Goal: Task Accomplishment & Management: Complete application form

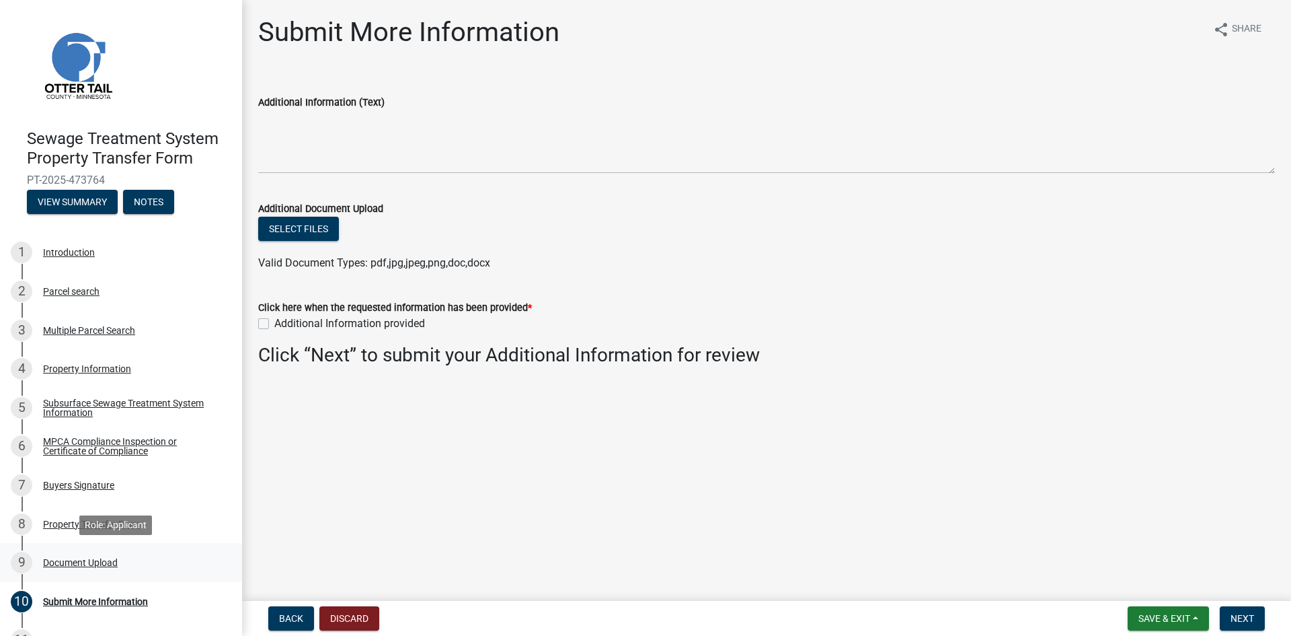
click at [95, 561] on div "Document Upload" at bounding box center [80, 562] width 75 height 9
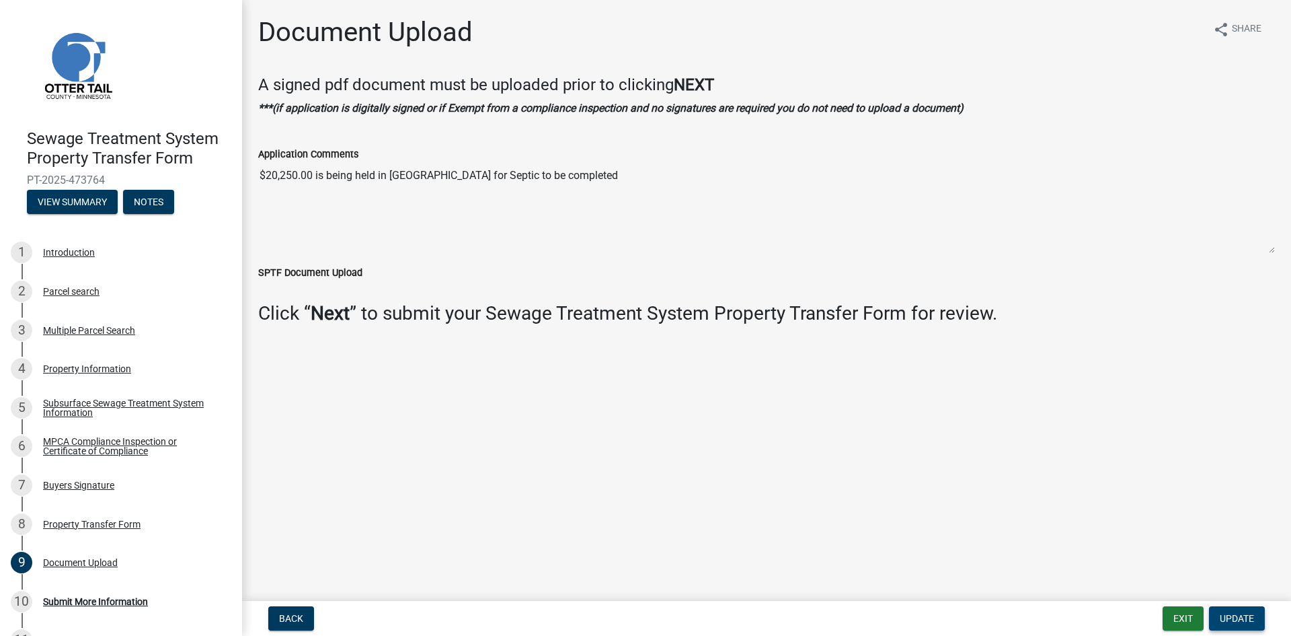
click at [1227, 615] on span "Update" at bounding box center [1237, 618] width 34 height 11
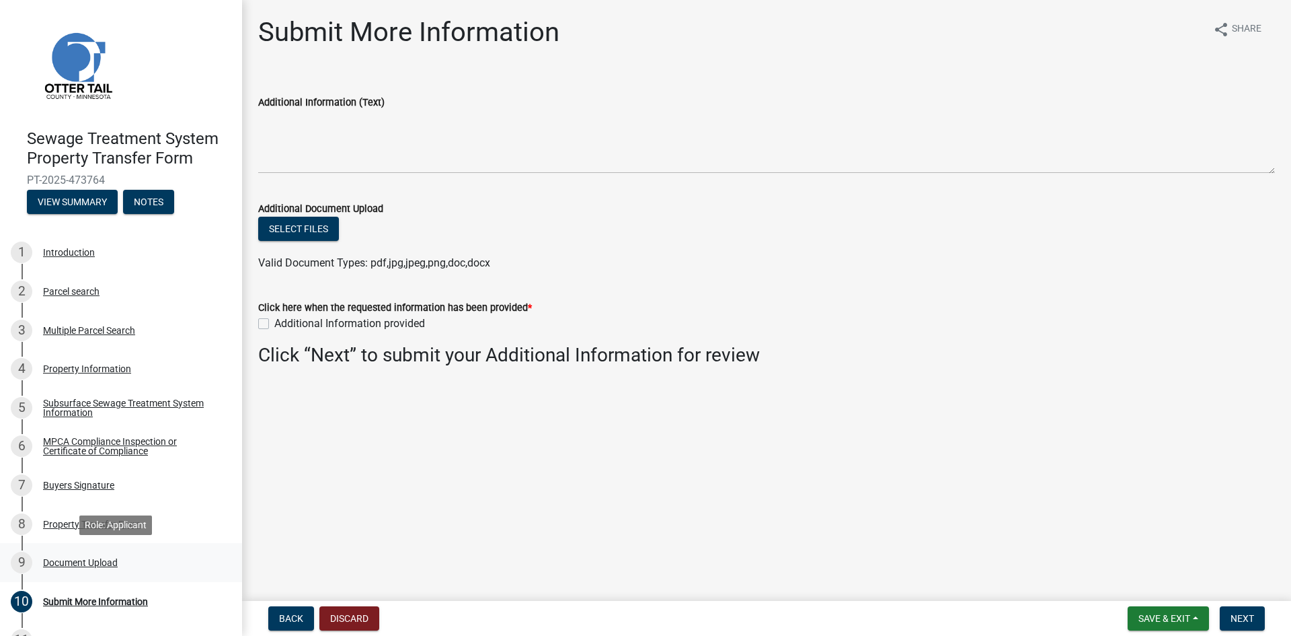
click at [83, 560] on div "Document Upload" at bounding box center [80, 562] width 75 height 9
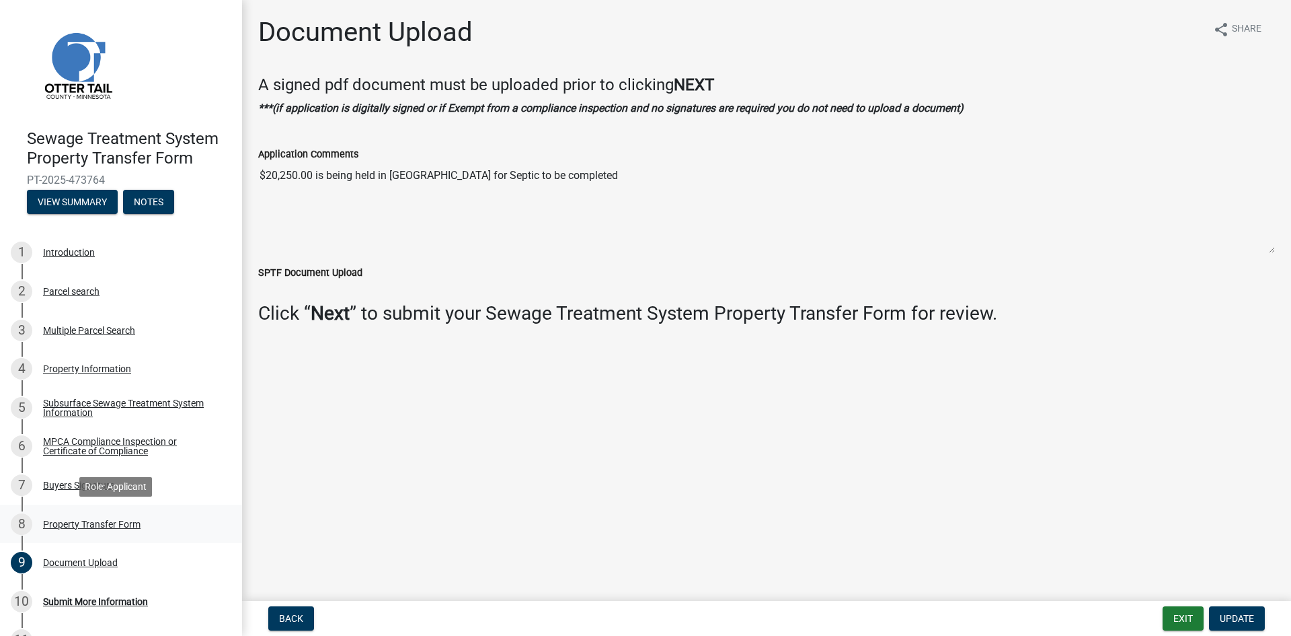
click at [85, 527] on div "Property Transfer Form" at bounding box center [92, 523] width 98 height 9
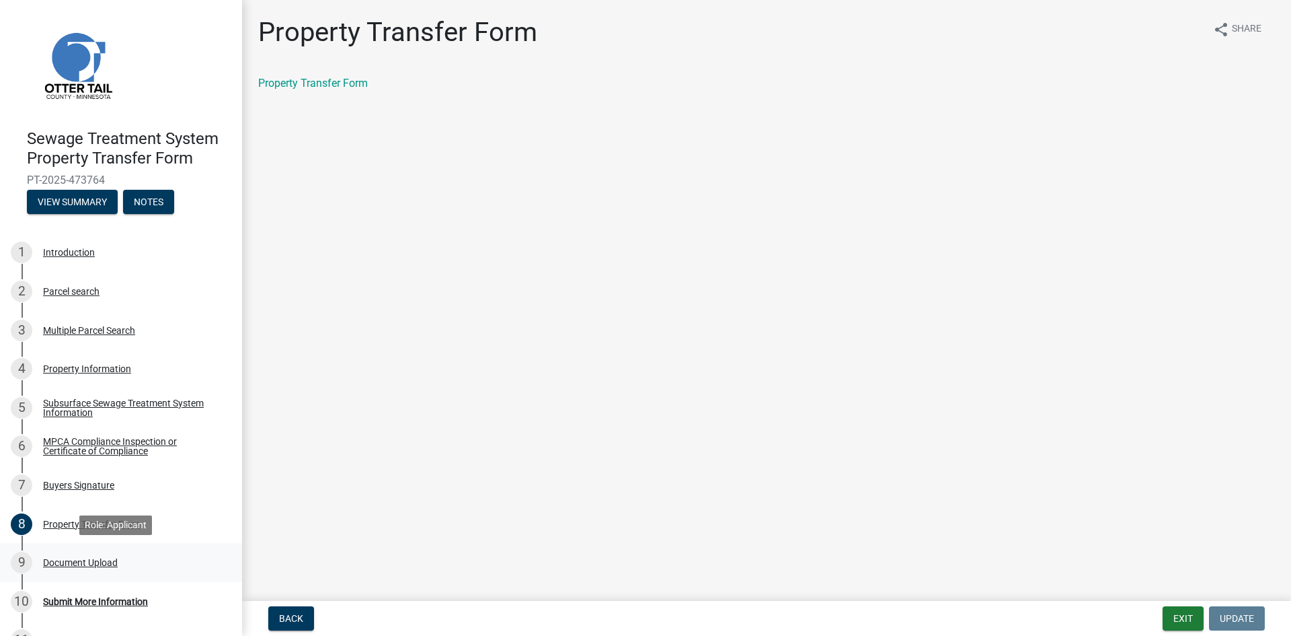
click at [79, 561] on div "Document Upload" at bounding box center [80, 562] width 75 height 9
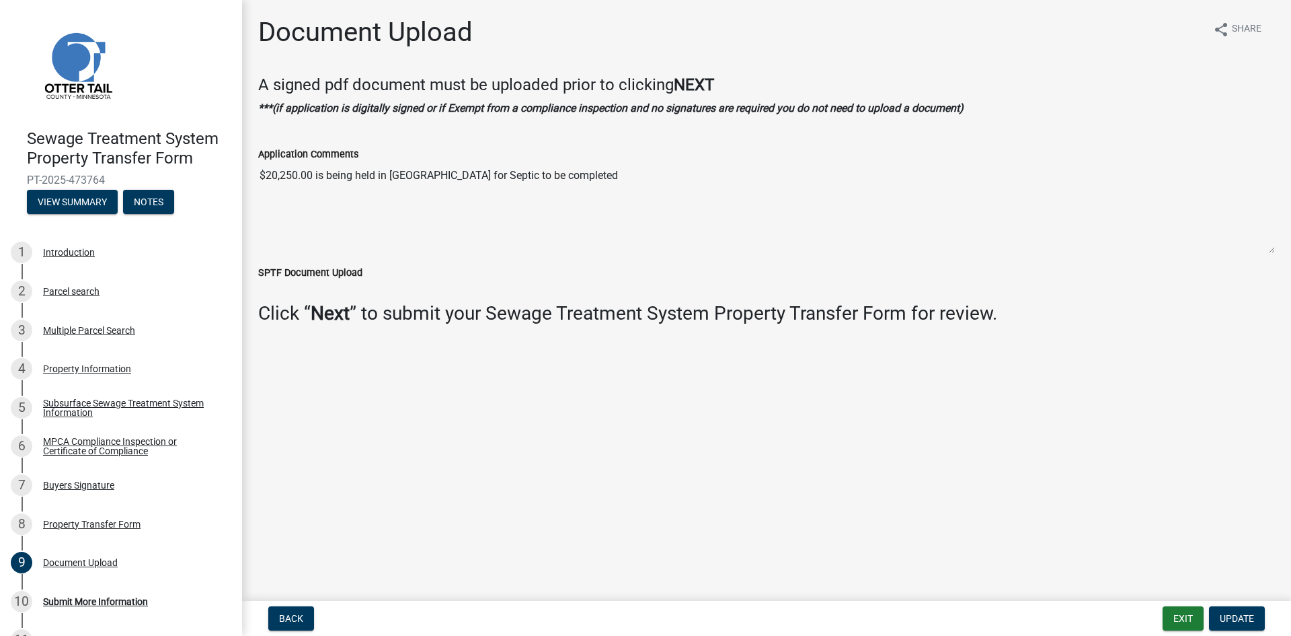
click at [354, 270] on label "SPTF Document Upload" at bounding box center [310, 272] width 104 height 9
click at [297, 269] on label "SPTF Document Upload" at bounding box center [310, 272] width 104 height 9
click at [258, 271] on label "SPTF Document Upload" at bounding box center [310, 272] width 104 height 9
click at [367, 174] on textarea "$20,250.00 is being held in [GEOGRAPHIC_DATA] for Septic to be completed" at bounding box center [766, 207] width 1017 height 91
drag, startPoint x: 395, startPoint y: 213, endPoint x: 346, endPoint y: 216, distance: 49.2
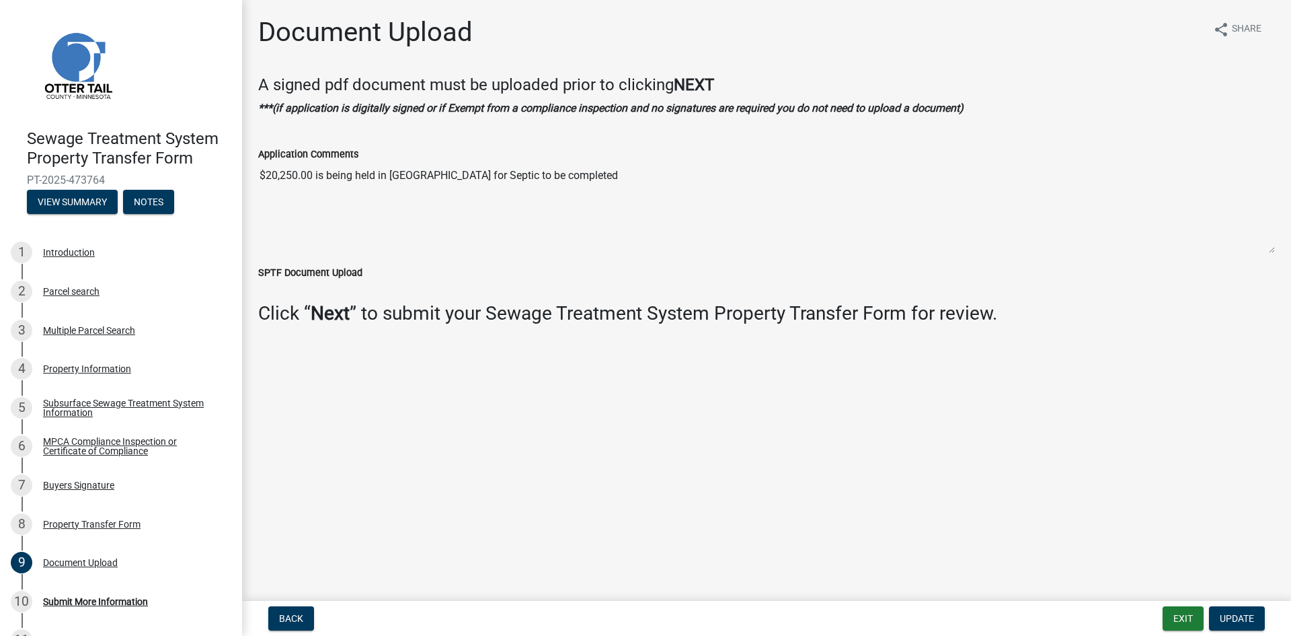
click at [346, 216] on textarea "$20,250.00 is being held in [GEOGRAPHIC_DATA] for Septic to be completed" at bounding box center [766, 207] width 1017 height 91
click at [611, 190] on textarea "$20,250.00 is being held in [GEOGRAPHIC_DATA] for Septic to be completed" at bounding box center [766, 207] width 1017 height 91
click at [332, 204] on textarea "$20,250.00 is being held in [GEOGRAPHIC_DATA] for Septic to be completed" at bounding box center [766, 207] width 1017 height 91
click at [81, 485] on div "Buyers Signature" at bounding box center [78, 484] width 71 height 9
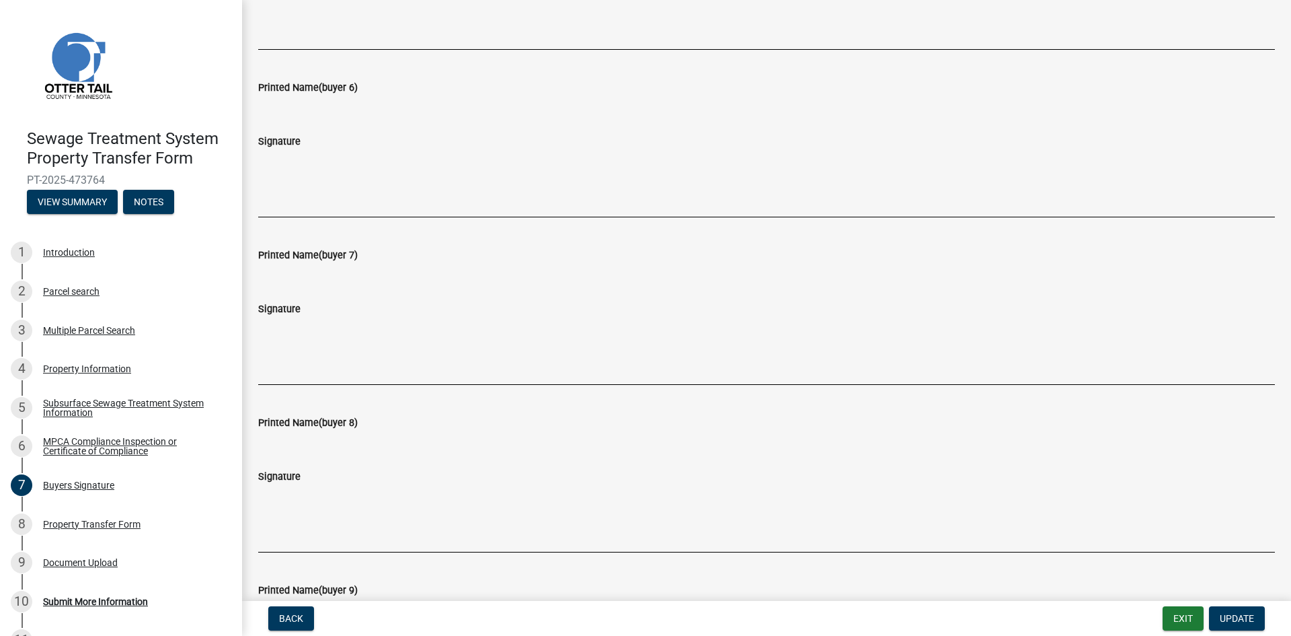
scroll to position [1211, 0]
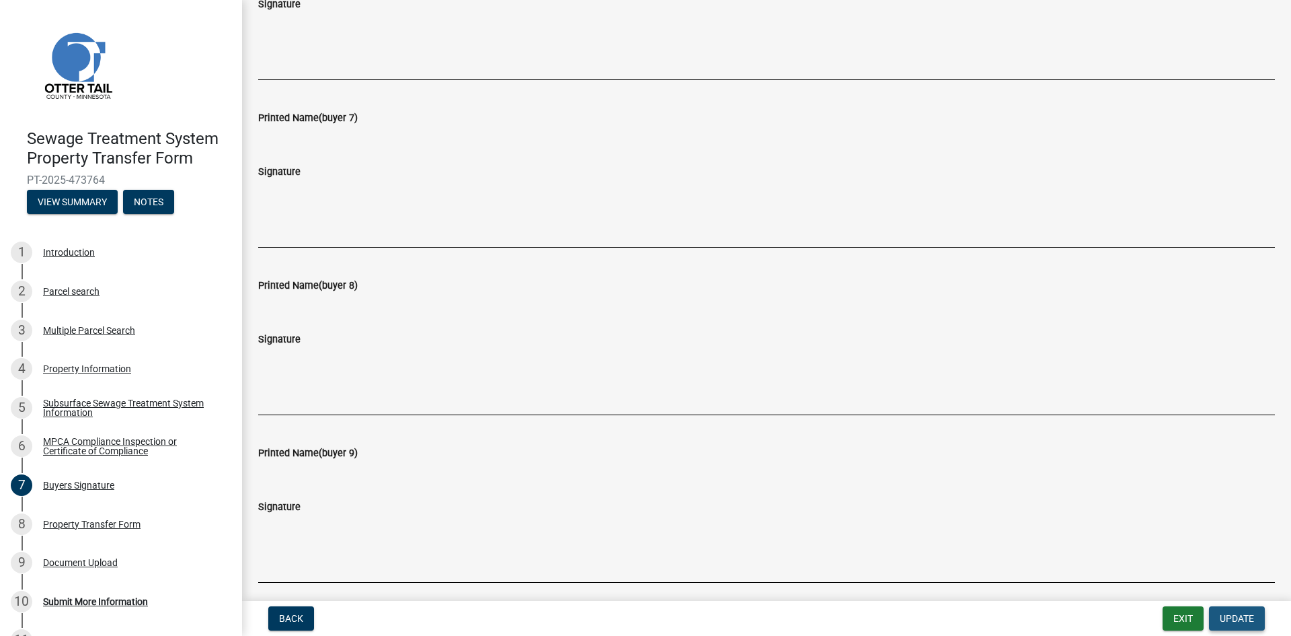
click at [1235, 621] on span "Update" at bounding box center [1237, 618] width 34 height 11
click at [86, 559] on div "Document Upload" at bounding box center [80, 562] width 75 height 9
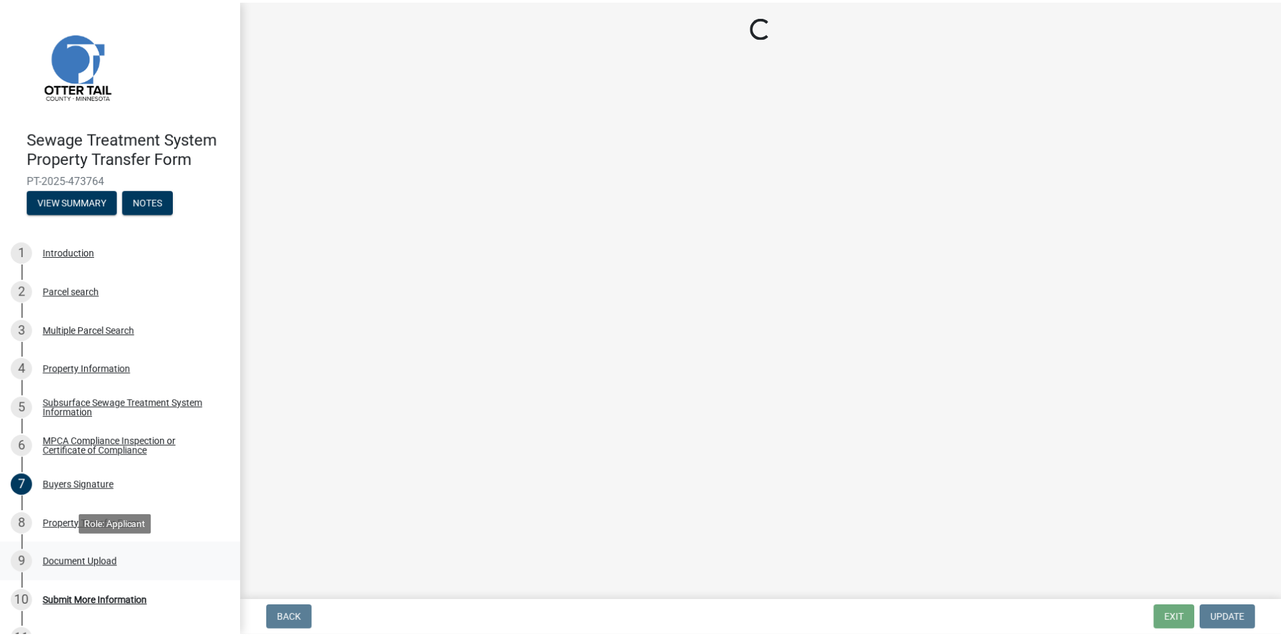
scroll to position [0, 0]
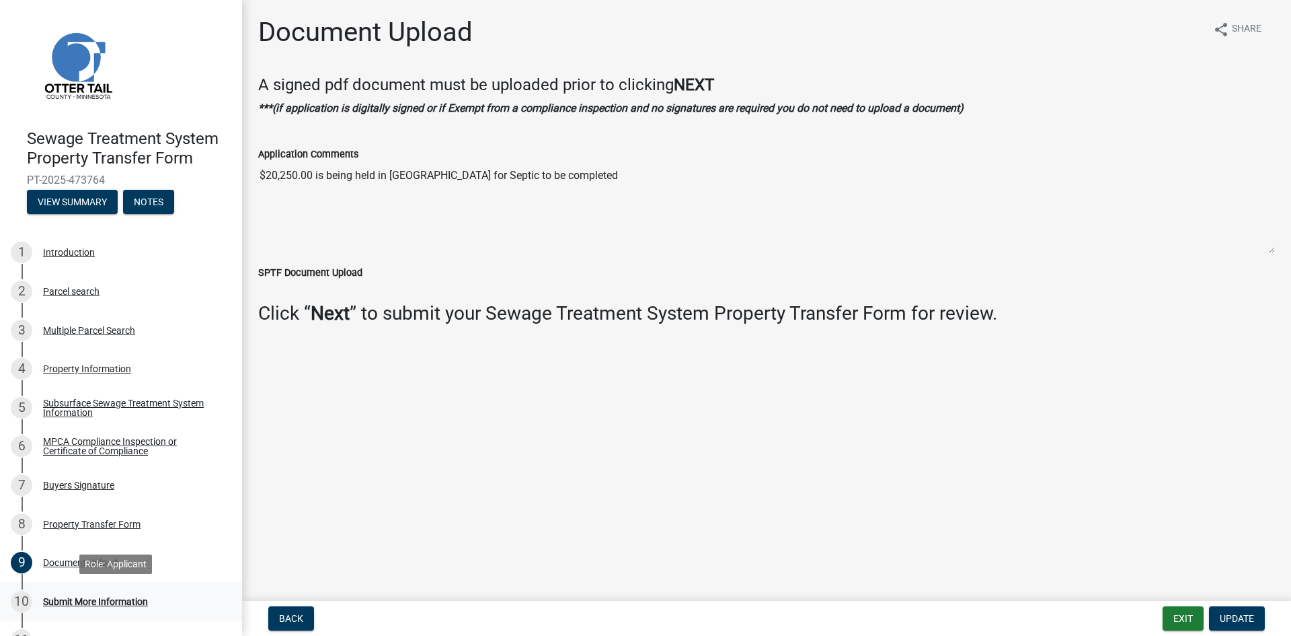
click at [109, 601] on div "Submit More Information" at bounding box center [95, 601] width 105 height 9
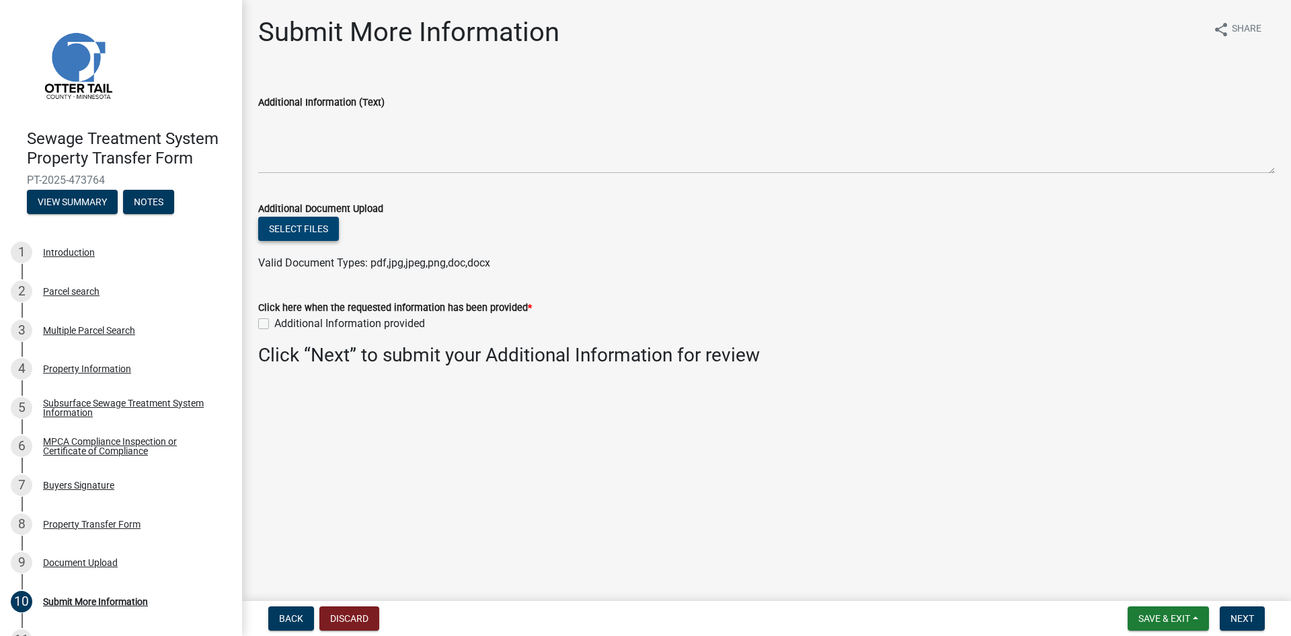
click at [317, 231] on button "Select files" at bounding box center [298, 229] width 81 height 24
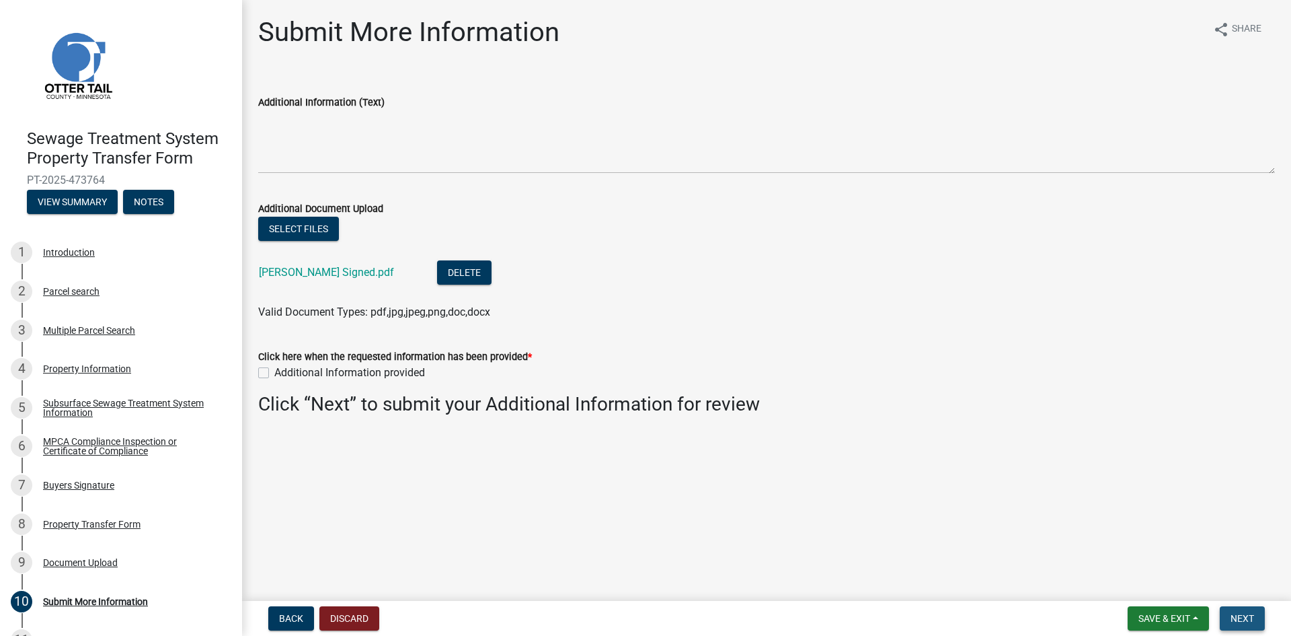
click at [1240, 619] on span "Next" at bounding box center [1243, 618] width 24 height 11
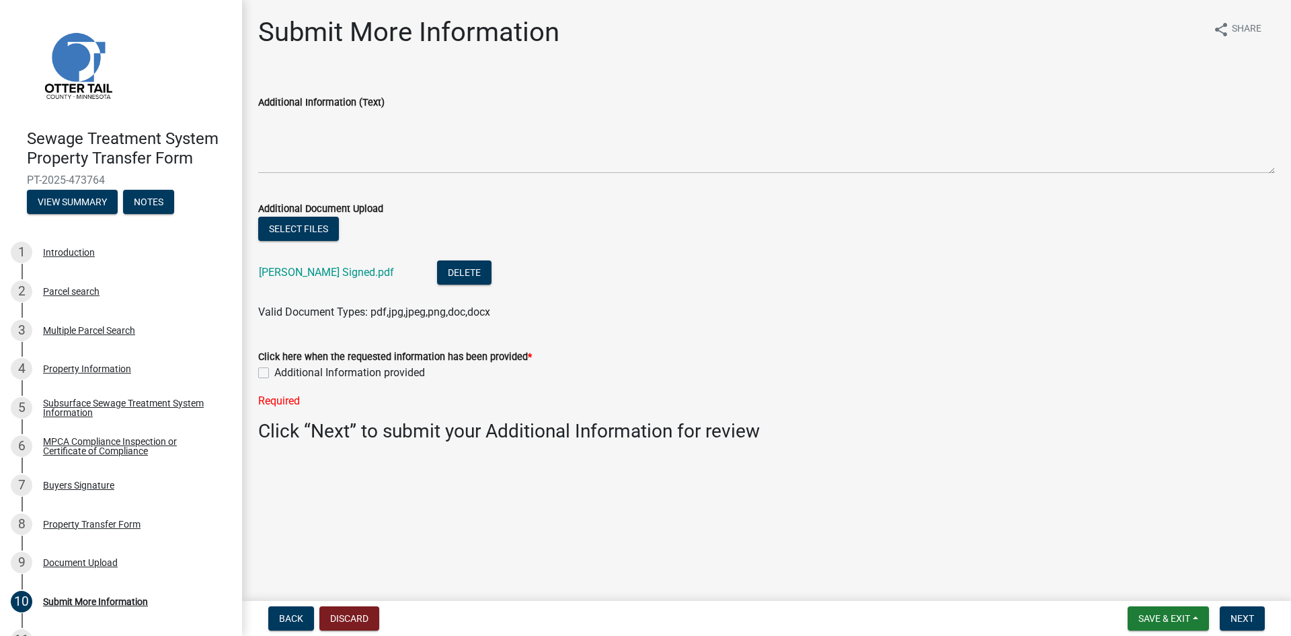
click at [274, 372] on label "Additional Information provided" at bounding box center [349, 373] width 151 height 16
click at [274, 372] on input "Additional Information provided" at bounding box center [278, 369] width 9 height 9
checkbox input "true"
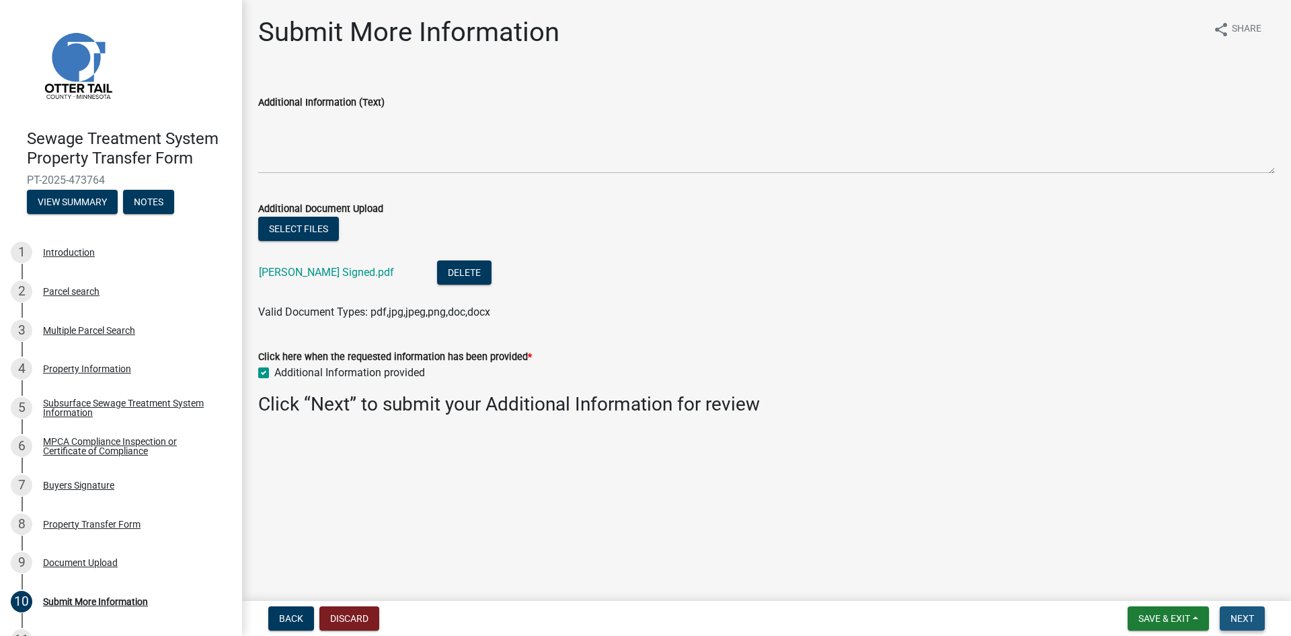
click at [1248, 613] on span "Next" at bounding box center [1243, 618] width 24 height 11
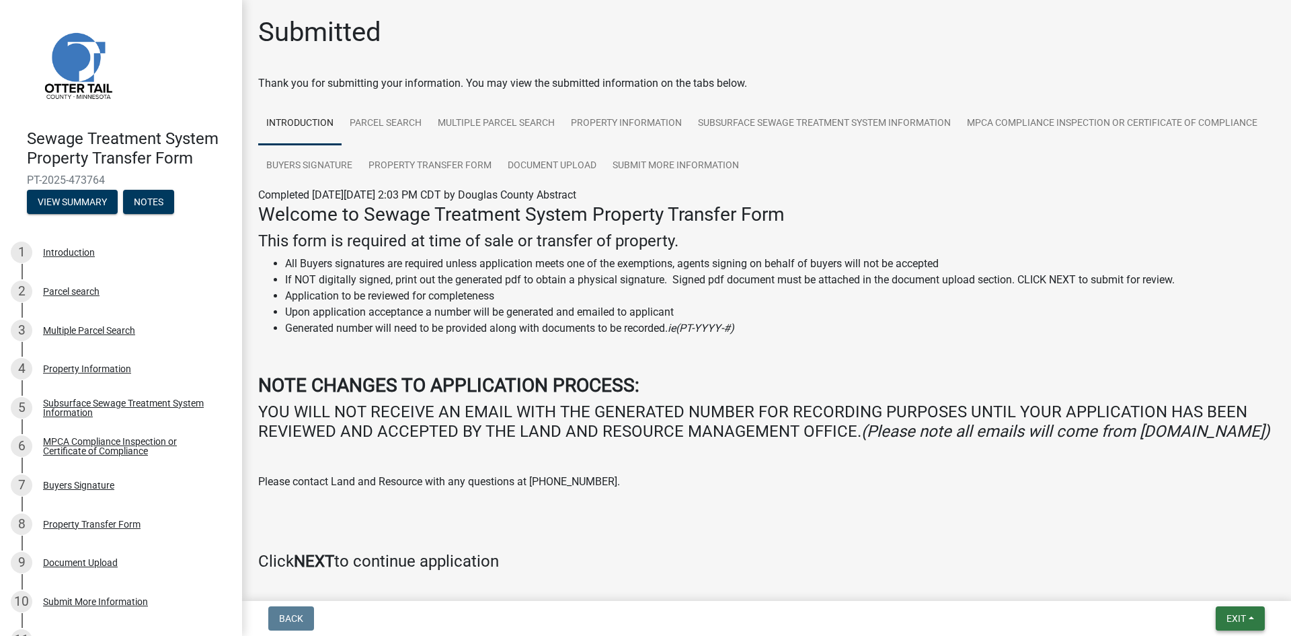
click at [1246, 608] on button "Exit" at bounding box center [1240, 618] width 49 height 24
click at [1213, 584] on button "Save & Exit" at bounding box center [1212, 583] width 108 height 32
